Goal: Task Accomplishment & Management: Manage account settings

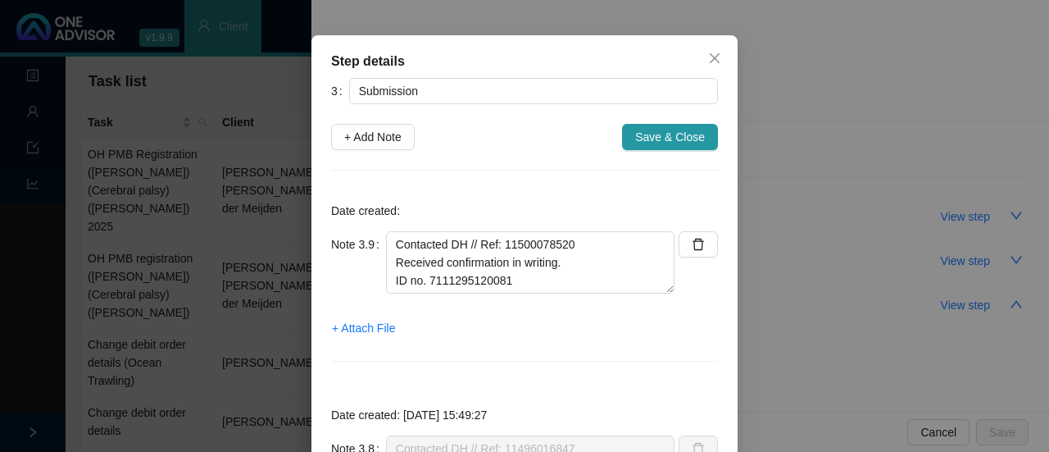
scroll to position [82, 0]
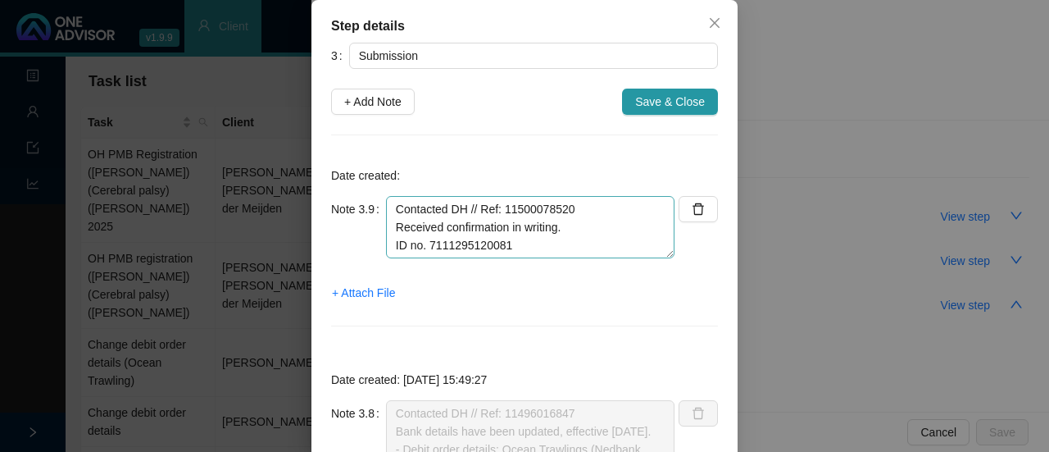
click at [528, 229] on textarea "Contacted DH // Ref: 11500078520 Received confirmation in writing. ID no. 71112…" at bounding box center [530, 227] width 289 height 62
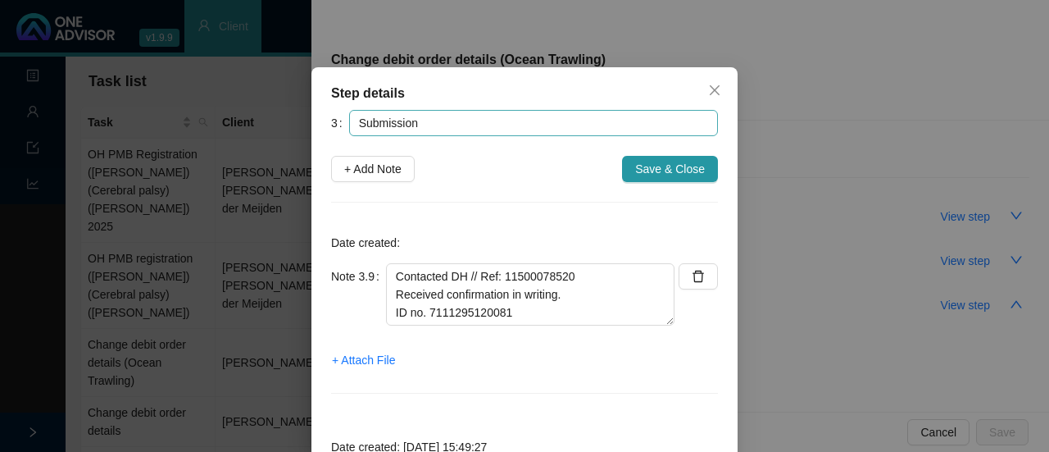
scroll to position [0, 0]
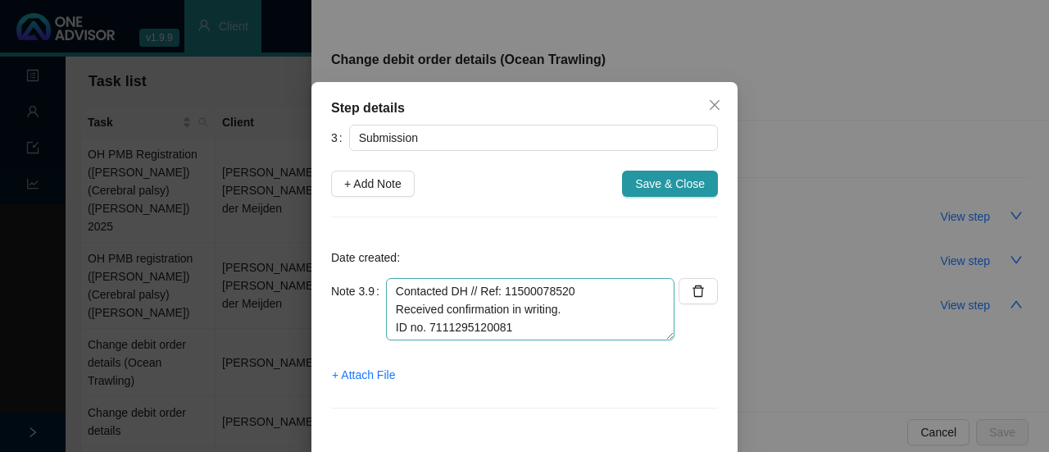
click at [549, 330] on textarea "Contacted DH // Ref: 11500078520 Received confirmation in writing. ID no. 71112…" at bounding box center [530, 309] width 289 height 62
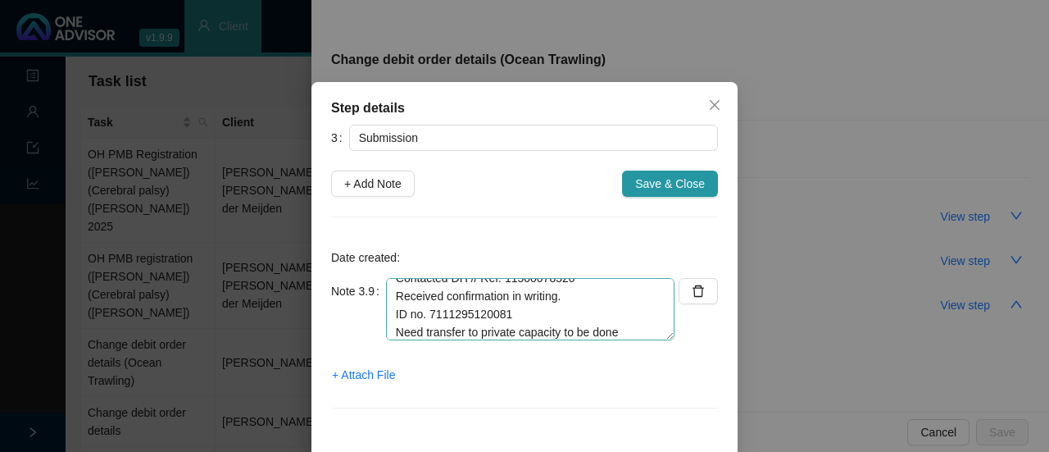
type textarea "Contacted DH // Ref: 11500078520 Received confirmation in writing. ID no. 71112…"
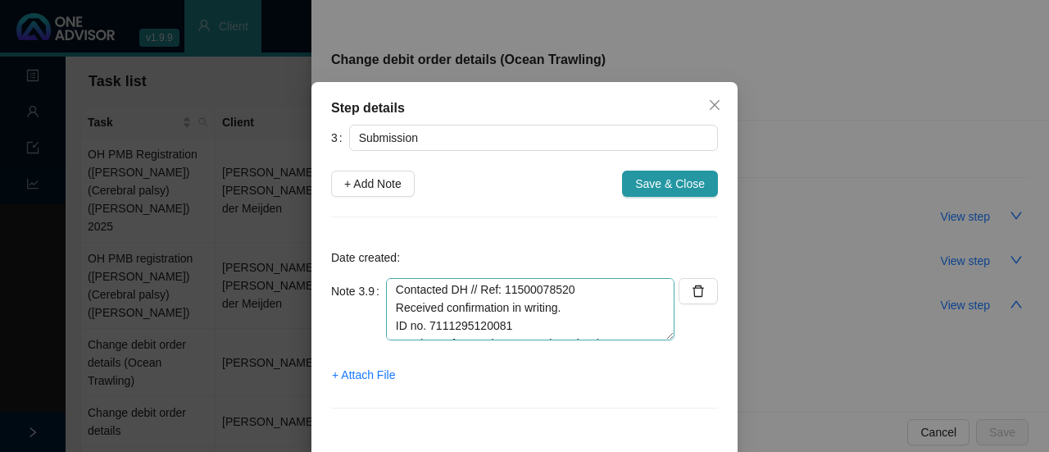
scroll to position [0, 0]
click at [644, 181] on span "Save & Close" at bounding box center [670, 184] width 70 height 18
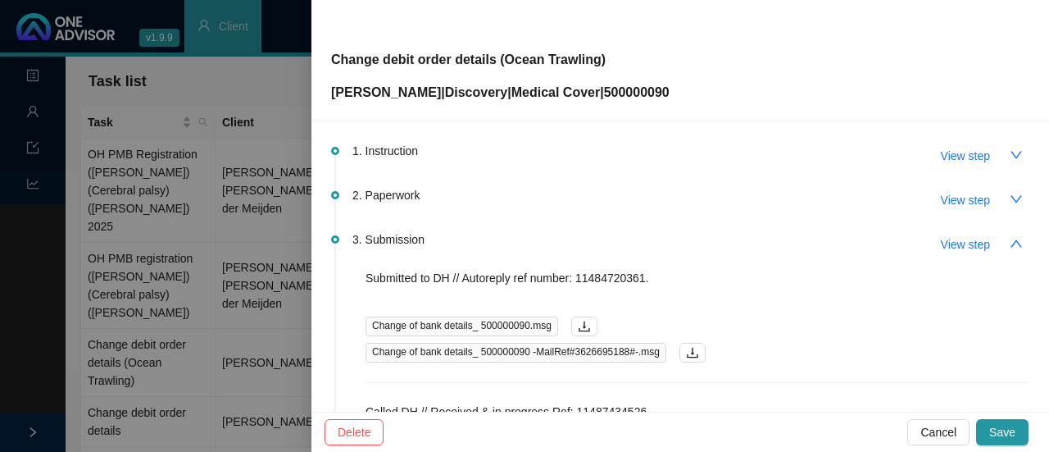
scroll to position [82, 0]
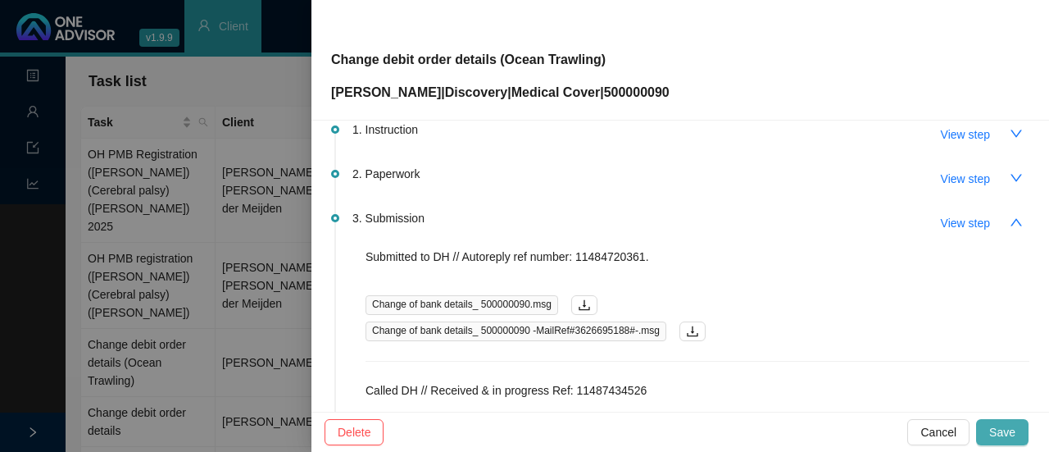
click at [1004, 435] on span "Save" at bounding box center [1003, 432] width 26 height 18
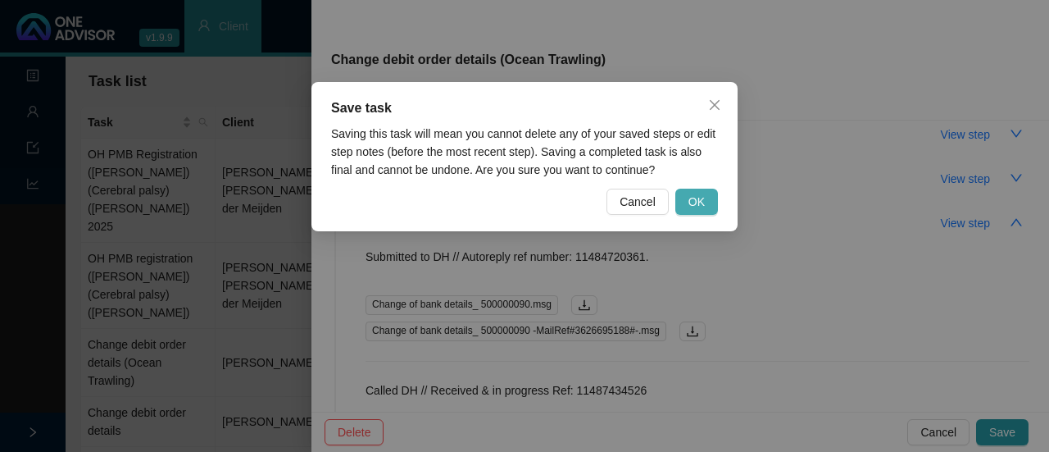
click at [694, 193] on span "OK" at bounding box center [697, 202] width 16 height 18
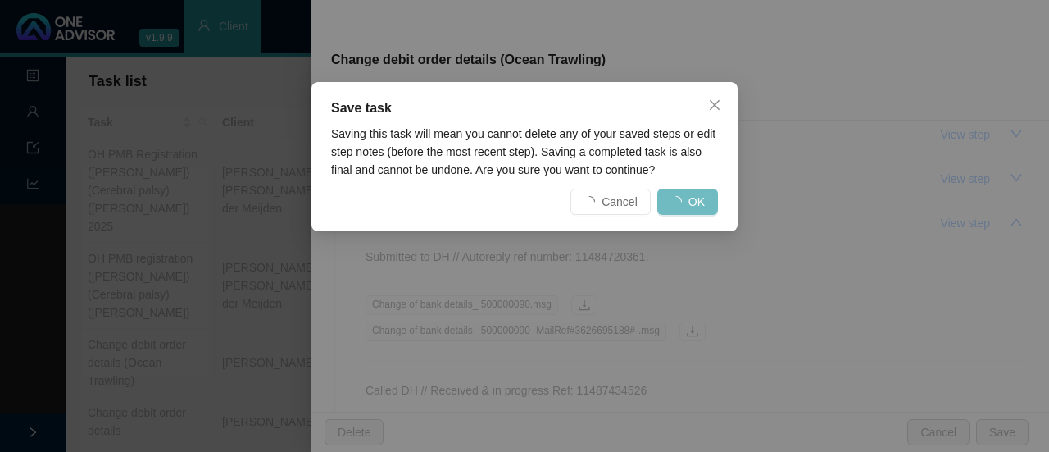
scroll to position [0, 0]
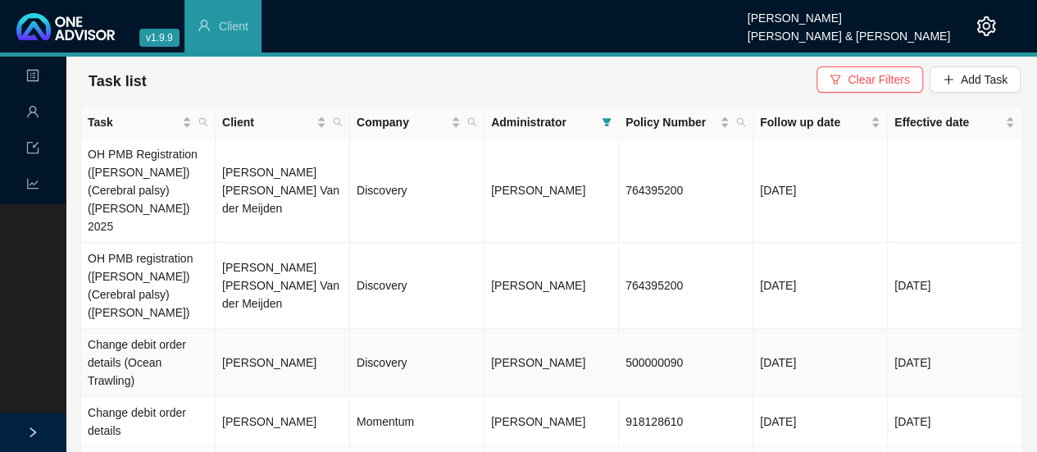
click at [544, 329] on td "[PERSON_NAME]" at bounding box center [552, 363] width 134 height 68
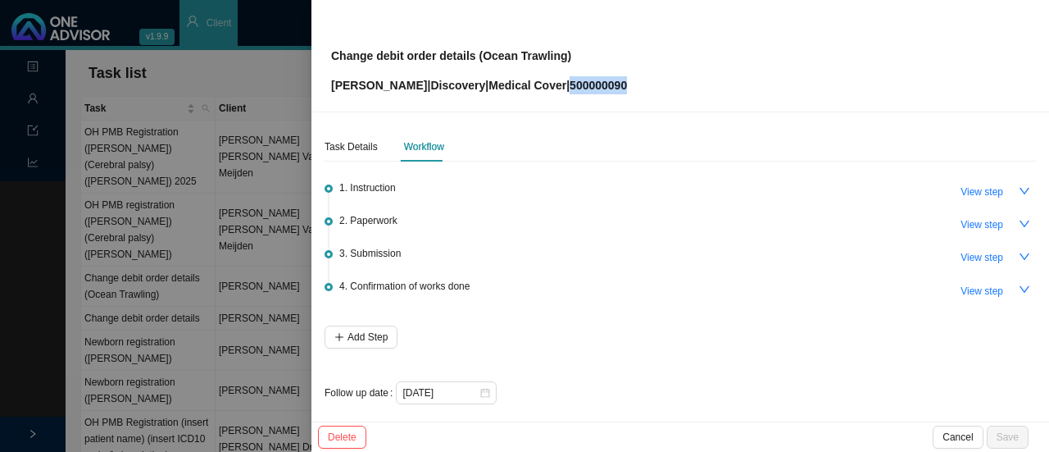
drag, startPoint x: 628, startPoint y: 85, endPoint x: 561, endPoint y: 84, distance: 67.2
click at [561, 84] on div "Change debit order details (Ocean Trawling) [PERSON_NAME] | Discovery | Medical…" at bounding box center [680, 55] width 699 height 77
copy p "500000090"
